Goal: Entertainment & Leisure: Consume media (video, audio)

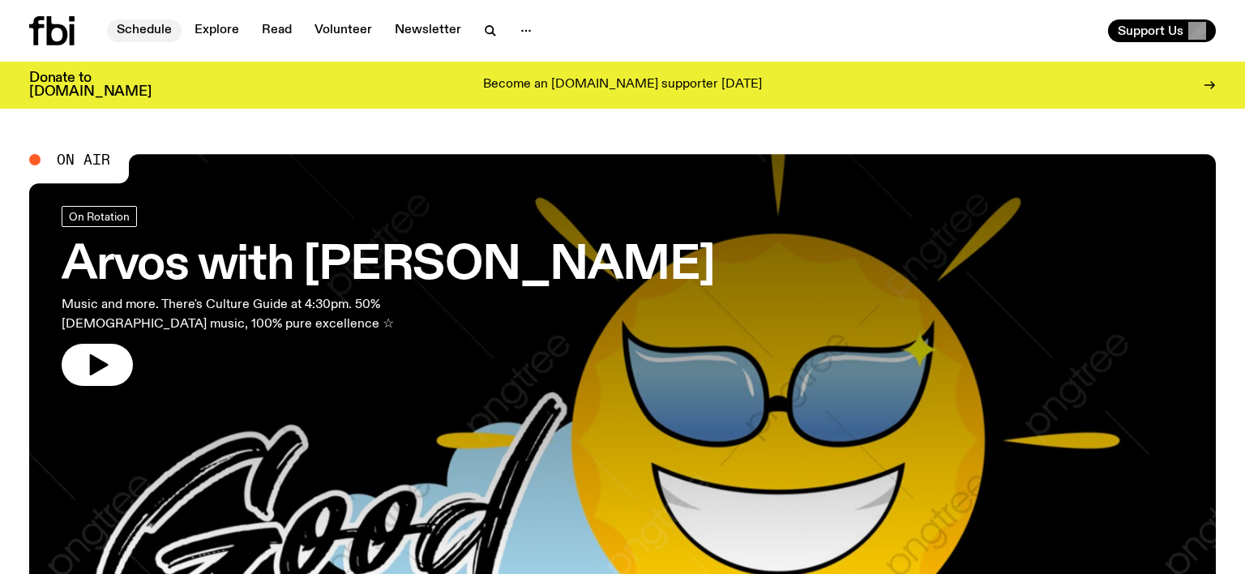
click at [158, 32] on link "Schedule" at bounding box center [144, 30] width 75 height 23
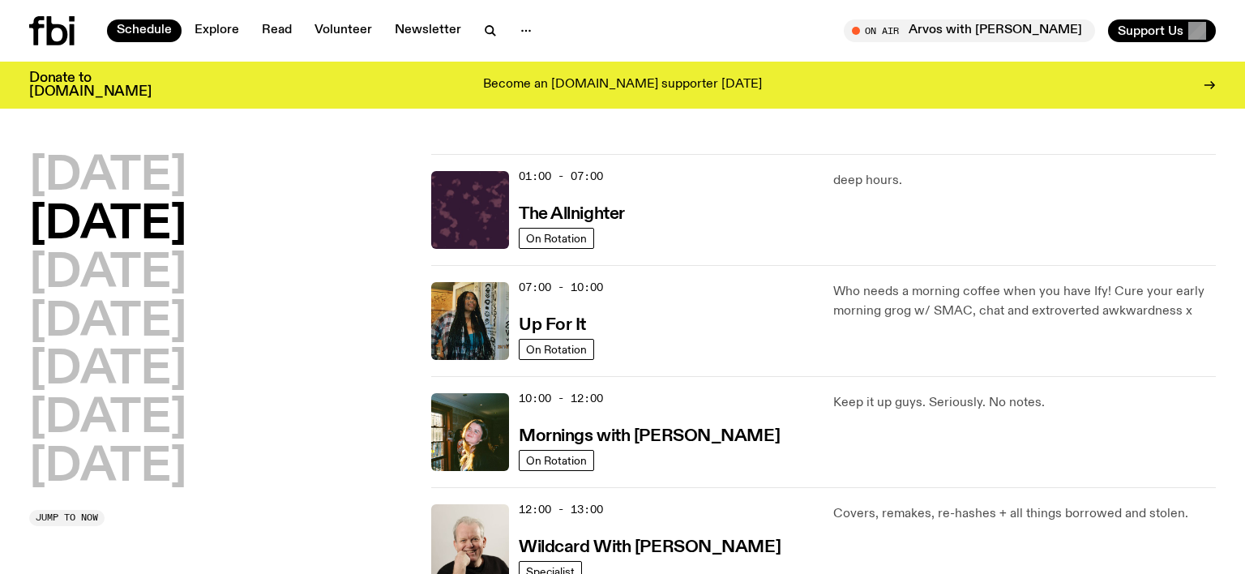
scroll to position [29, 0]
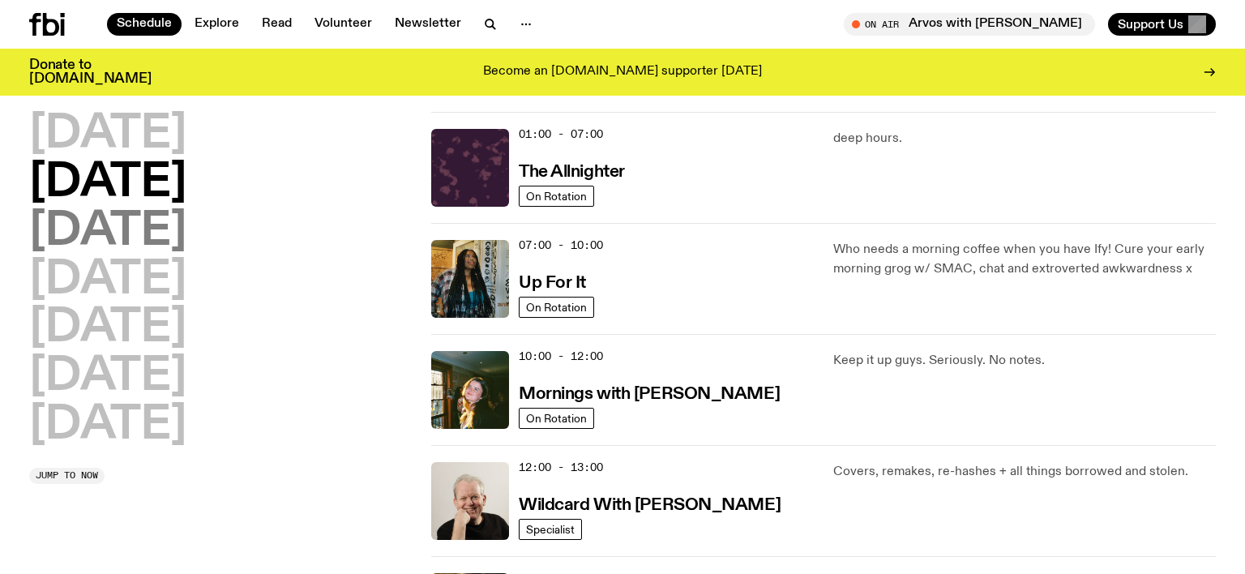
click at [131, 229] on h2 "[DATE]" at bounding box center [107, 231] width 157 height 45
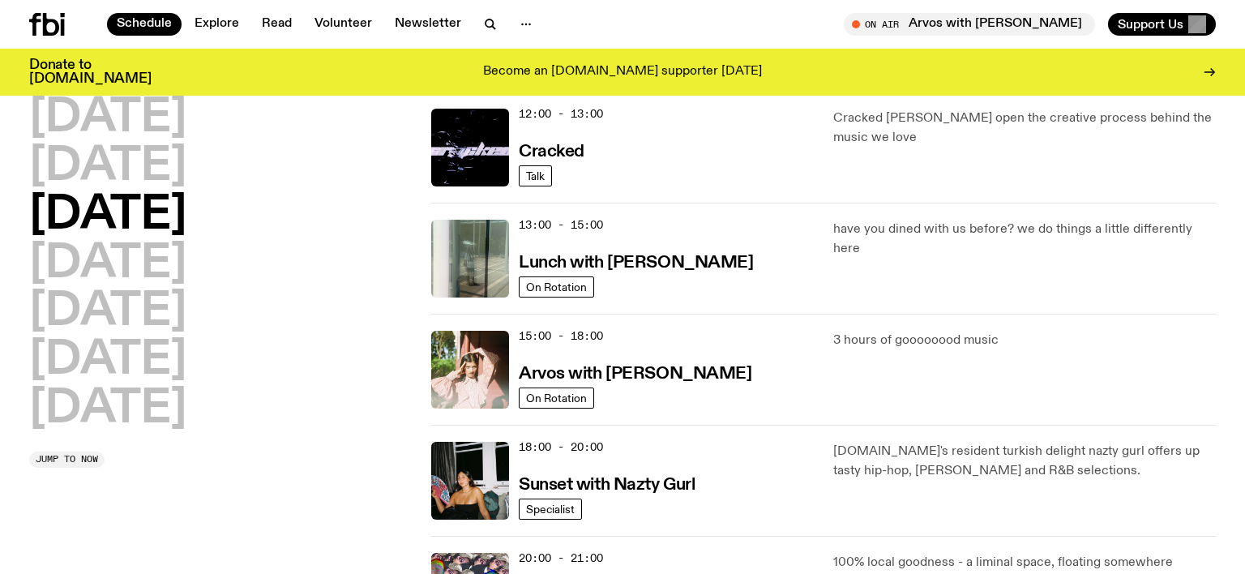
scroll to position [520, 0]
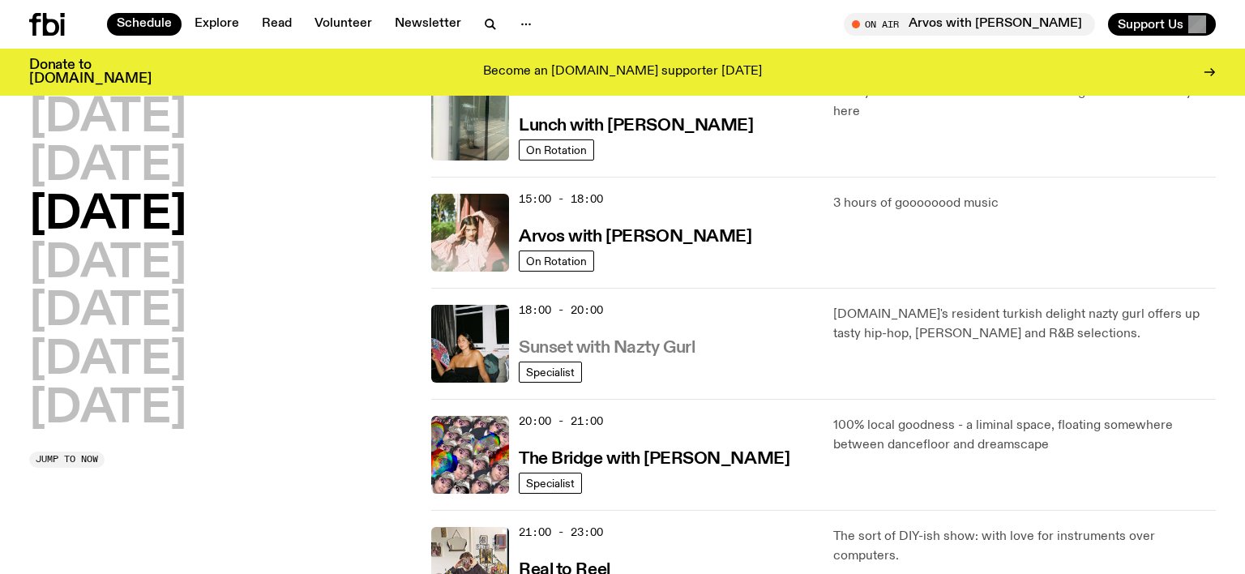
click at [628, 345] on h3 "Sunset with Nazty Gurl" at bounding box center [607, 348] width 176 height 17
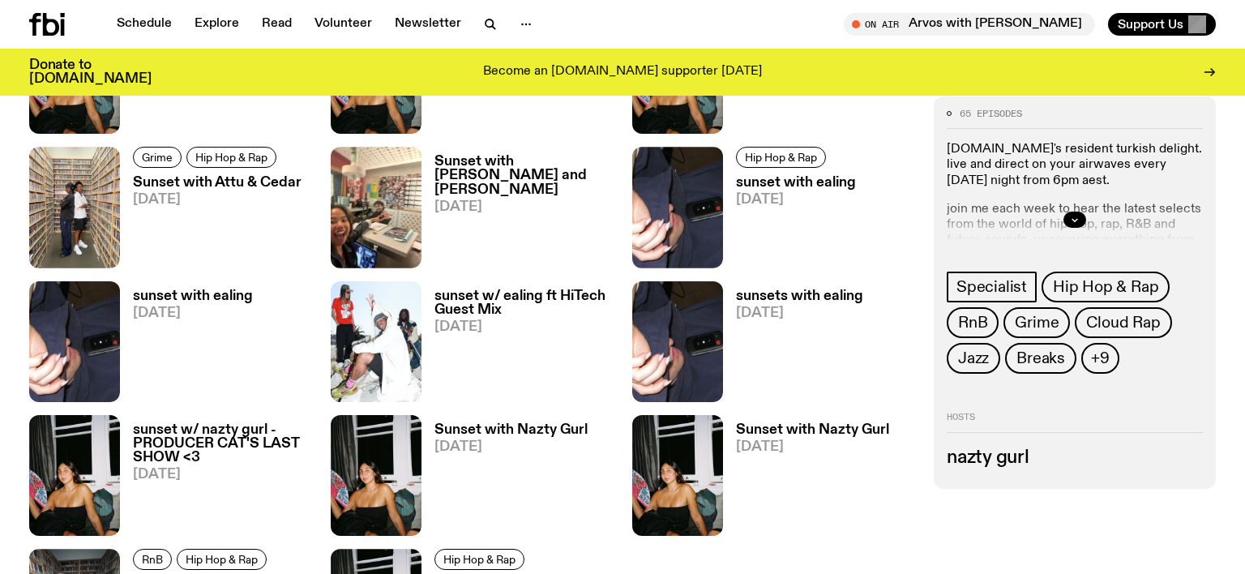
scroll to position [2050, 0]
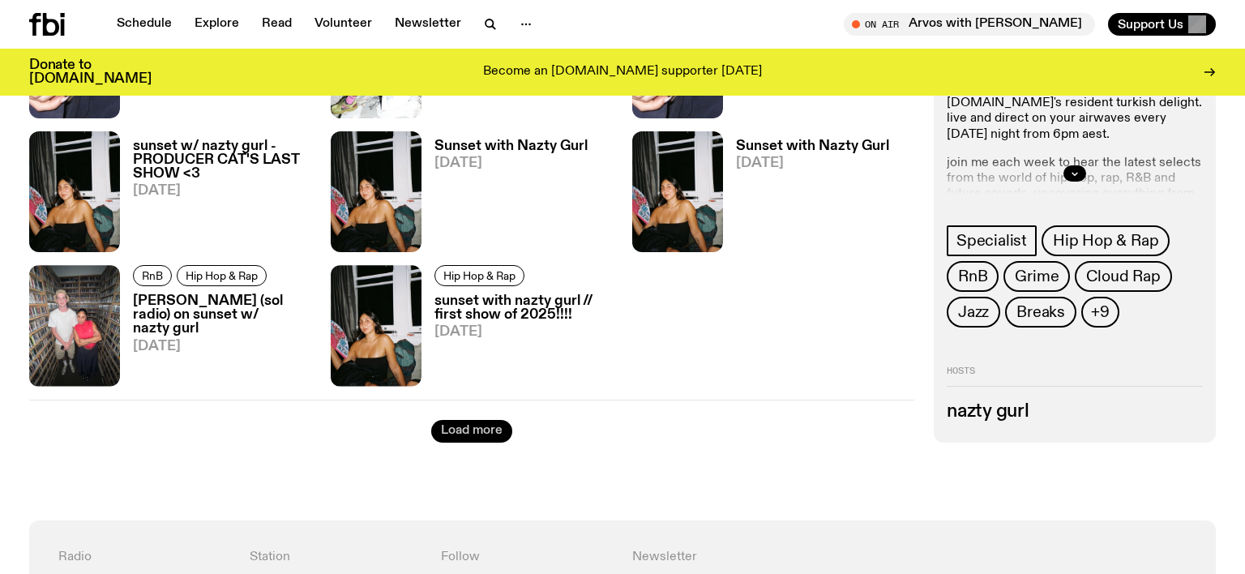
click at [448, 431] on button "Load more" at bounding box center [471, 431] width 81 height 23
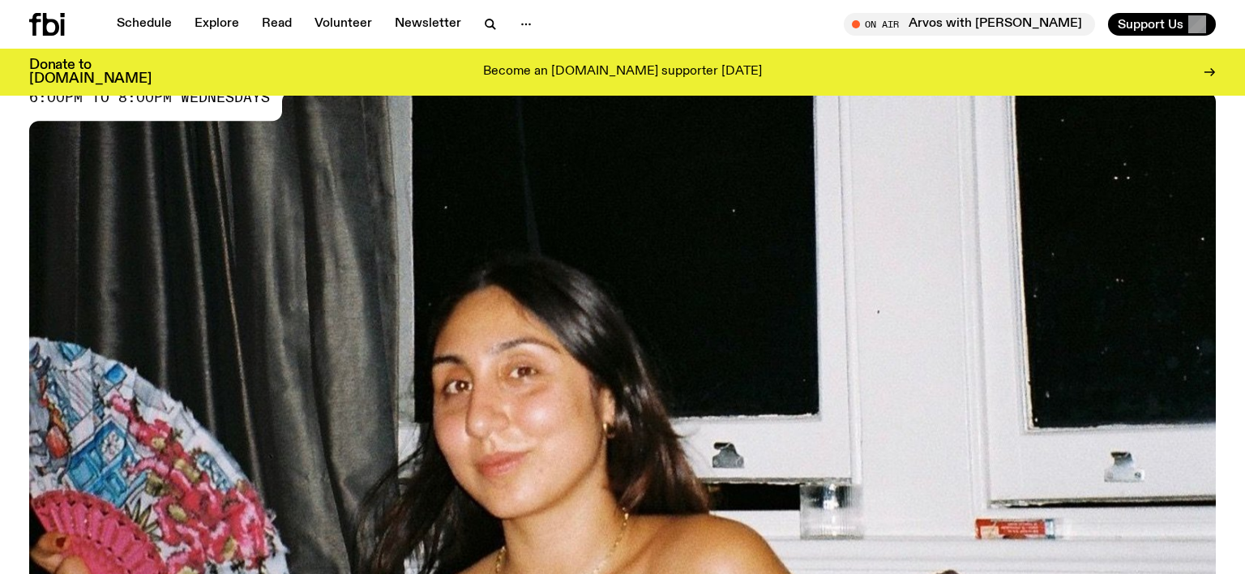
scroll to position [0, 0]
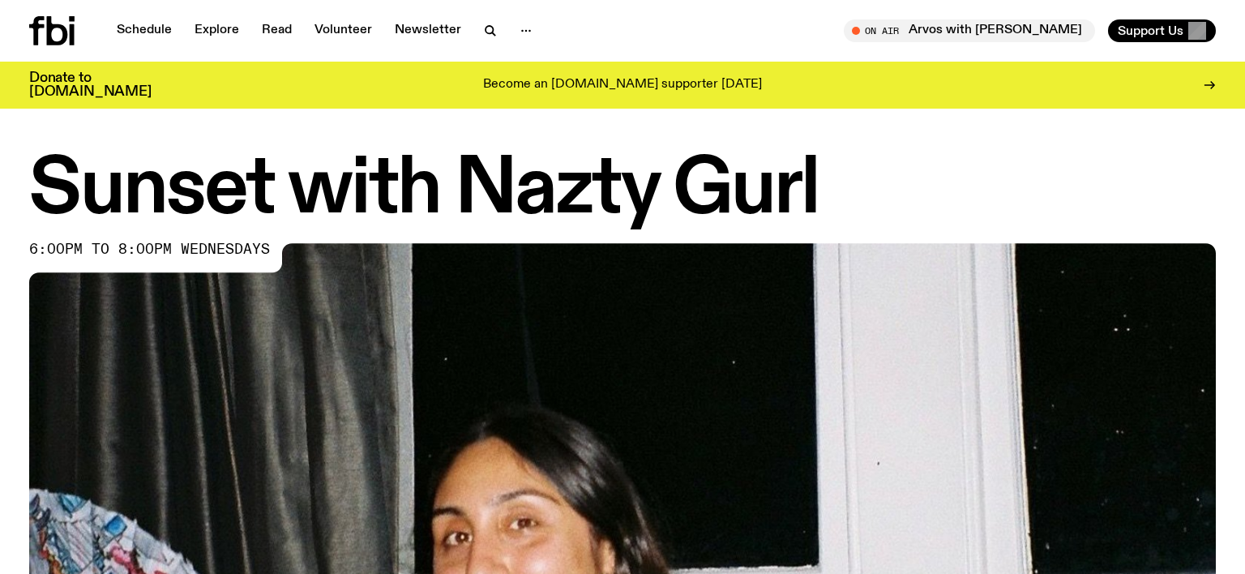
click at [39, 26] on icon at bounding box center [36, 30] width 15 height 29
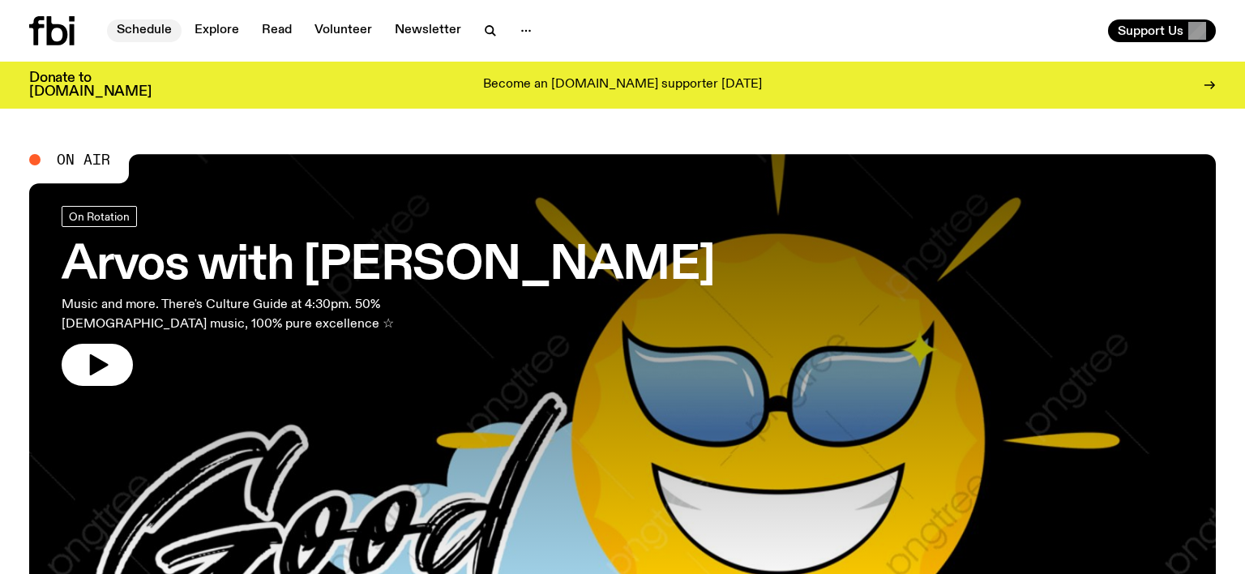
click at [152, 32] on link "Schedule" at bounding box center [144, 30] width 75 height 23
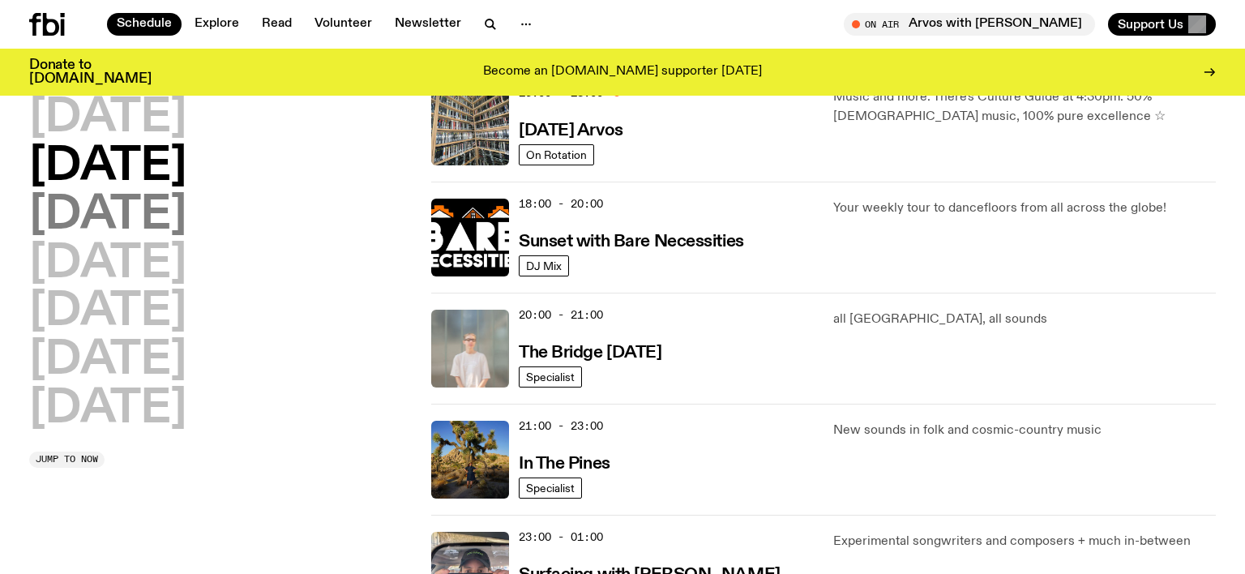
click at [130, 195] on h2 "[DATE]" at bounding box center [107, 215] width 157 height 45
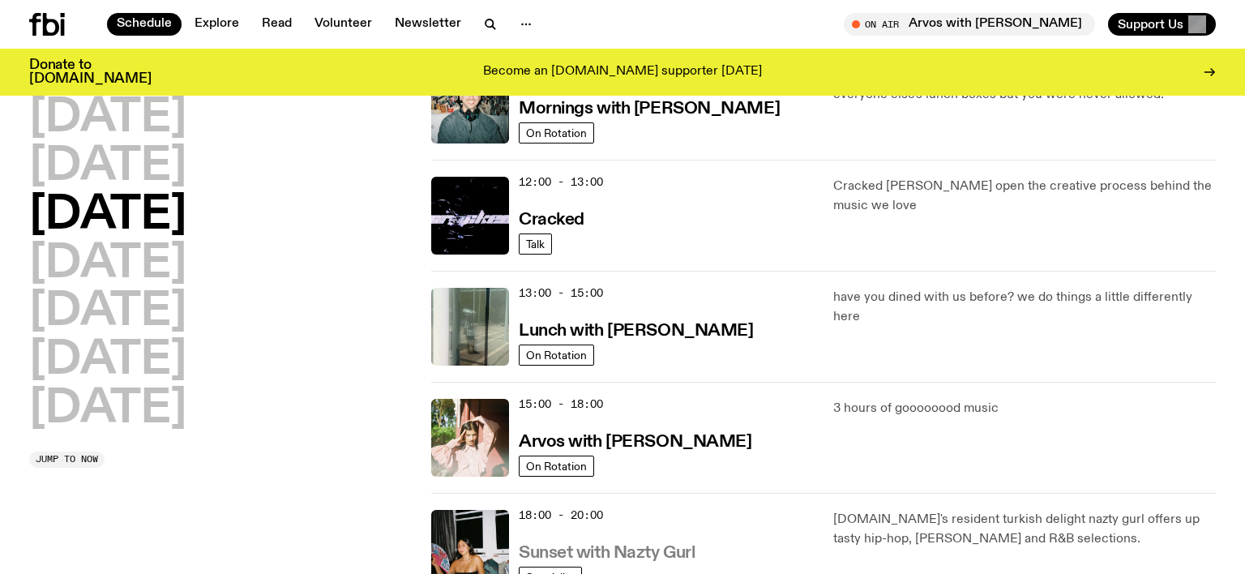
scroll to position [343, 0]
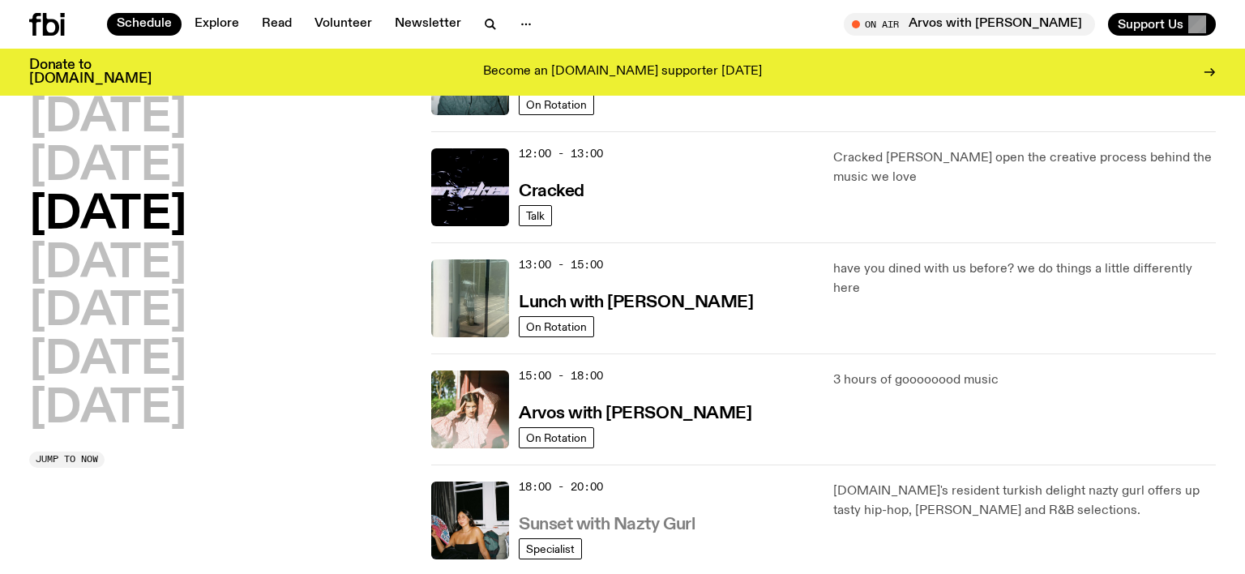
click at [628, 522] on h3 "Sunset with Nazty Gurl" at bounding box center [607, 524] width 176 height 17
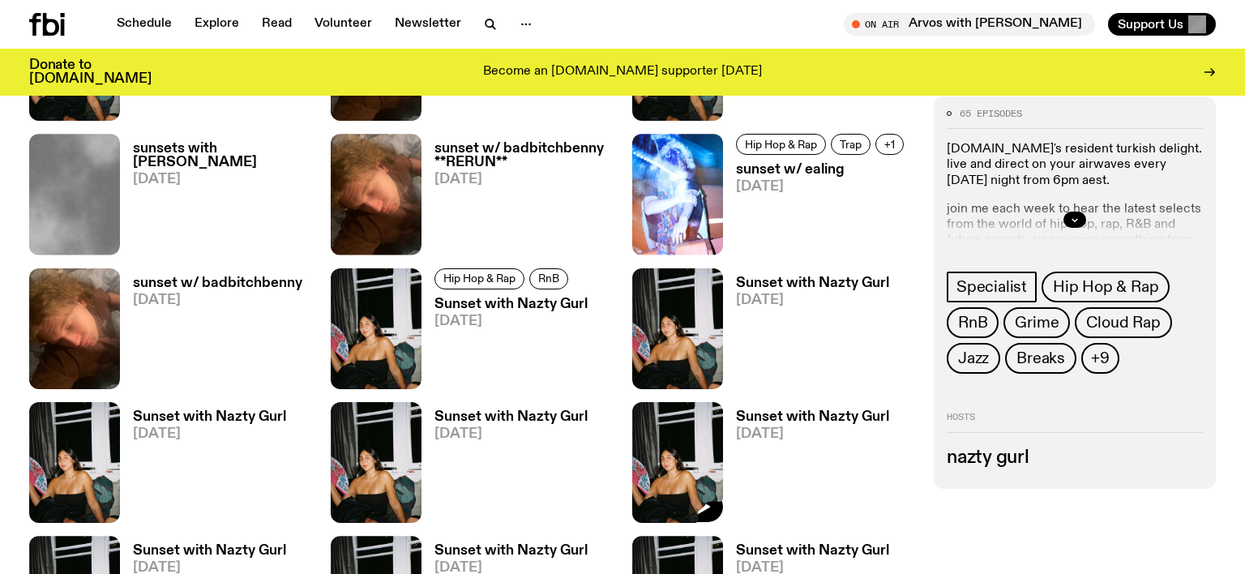
scroll to position [2774, 0]
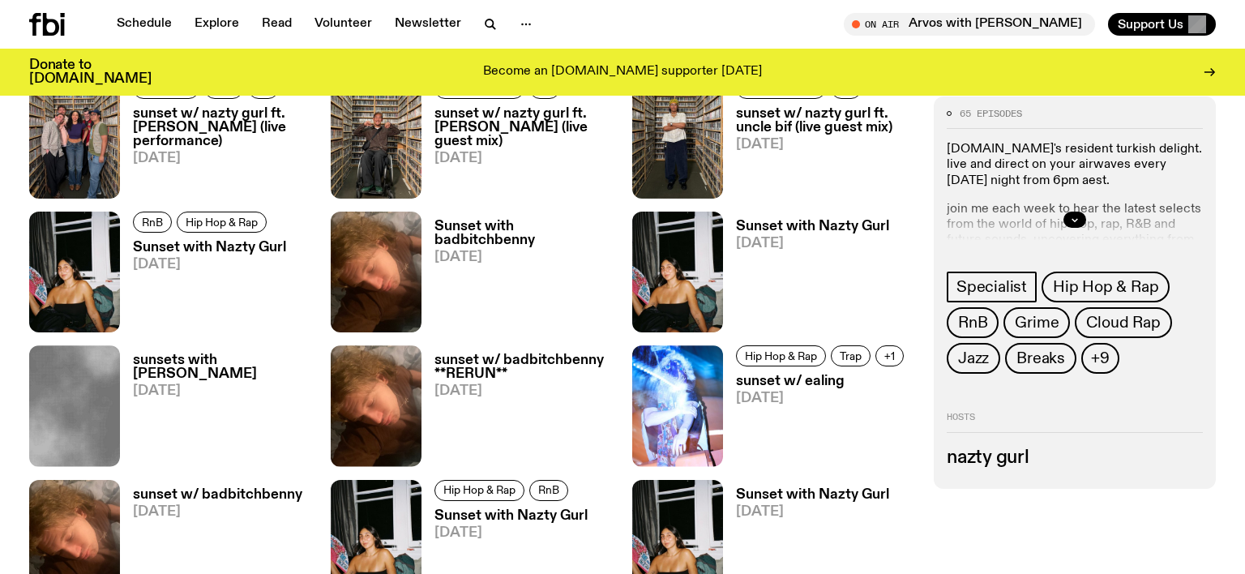
click at [1214, 376] on div "65 episodes [DOMAIN_NAME]'s resident turkish delight. live and direct on your a…" at bounding box center [1075, 292] width 282 height 392
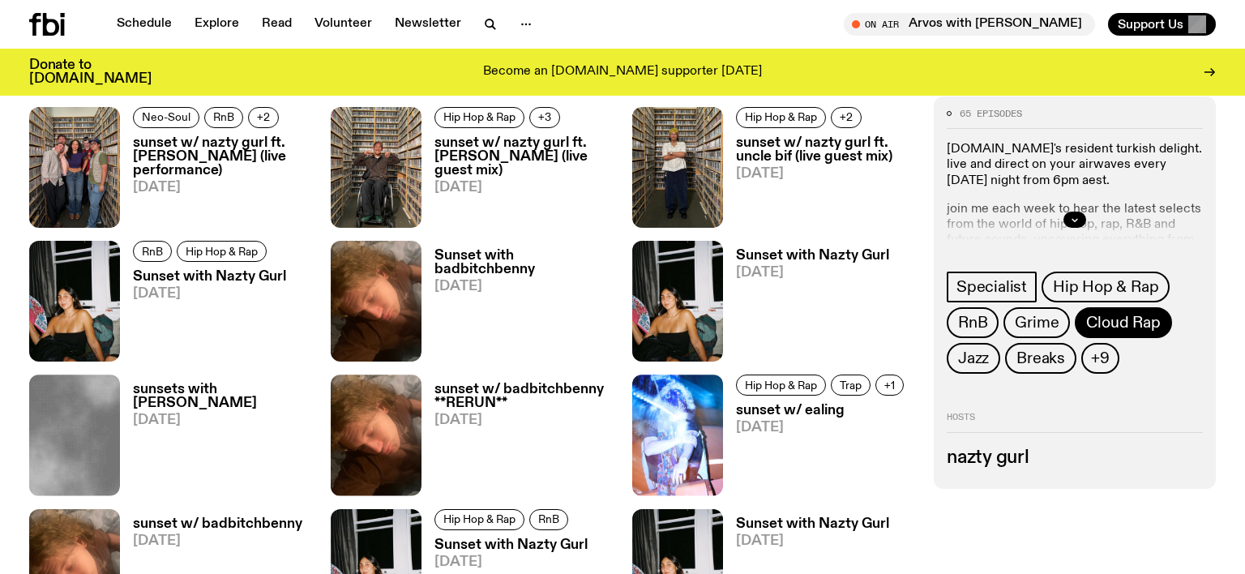
scroll to position [2711, 0]
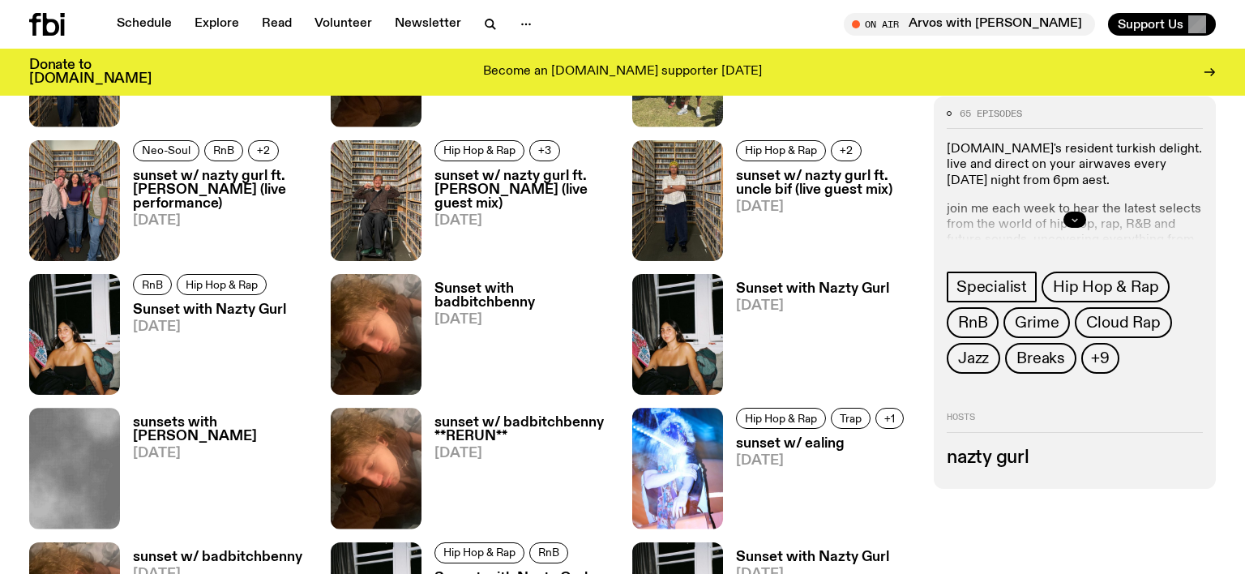
click at [1078, 221] on icon "button" at bounding box center [1075, 220] width 10 height 10
